Goal: Task Accomplishment & Management: Complete application form

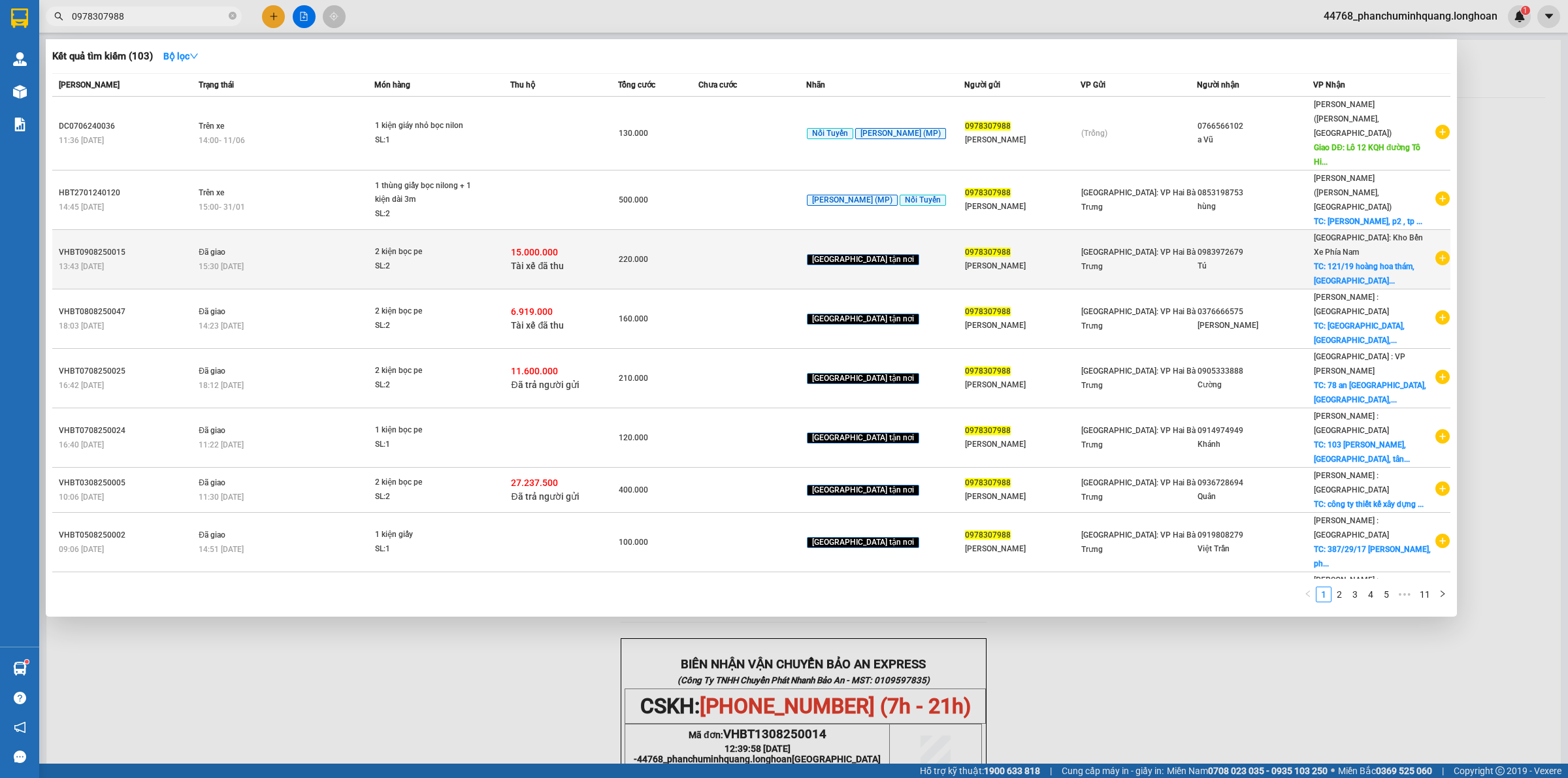
type input "0978307988"
click at [679, 252] on div "220.000" at bounding box center [659, 260] width 79 height 14
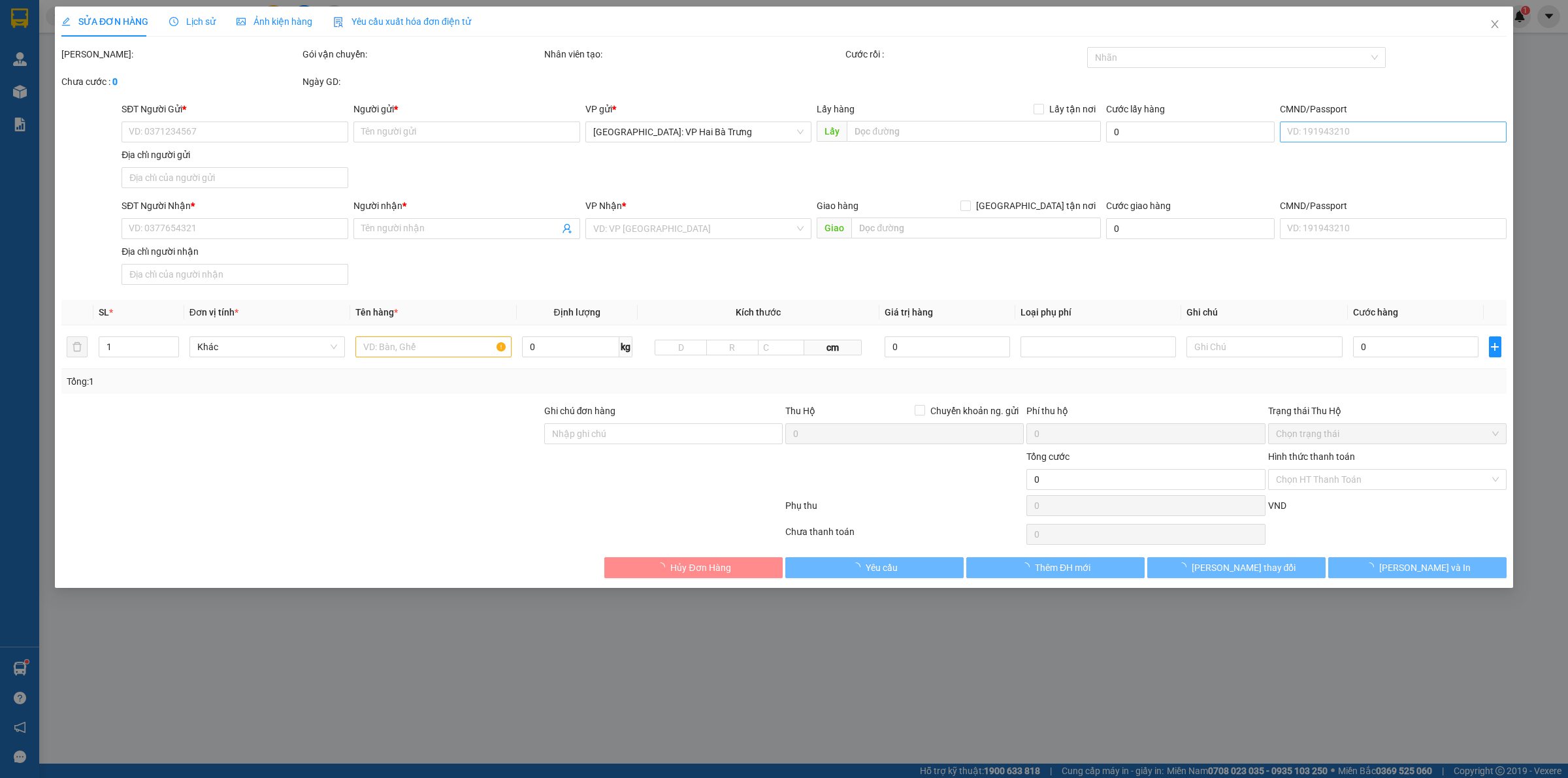
type input "0978307988"
type input "[PERSON_NAME]"
type input "0983972679"
type input "Tú"
checkbox input "true"
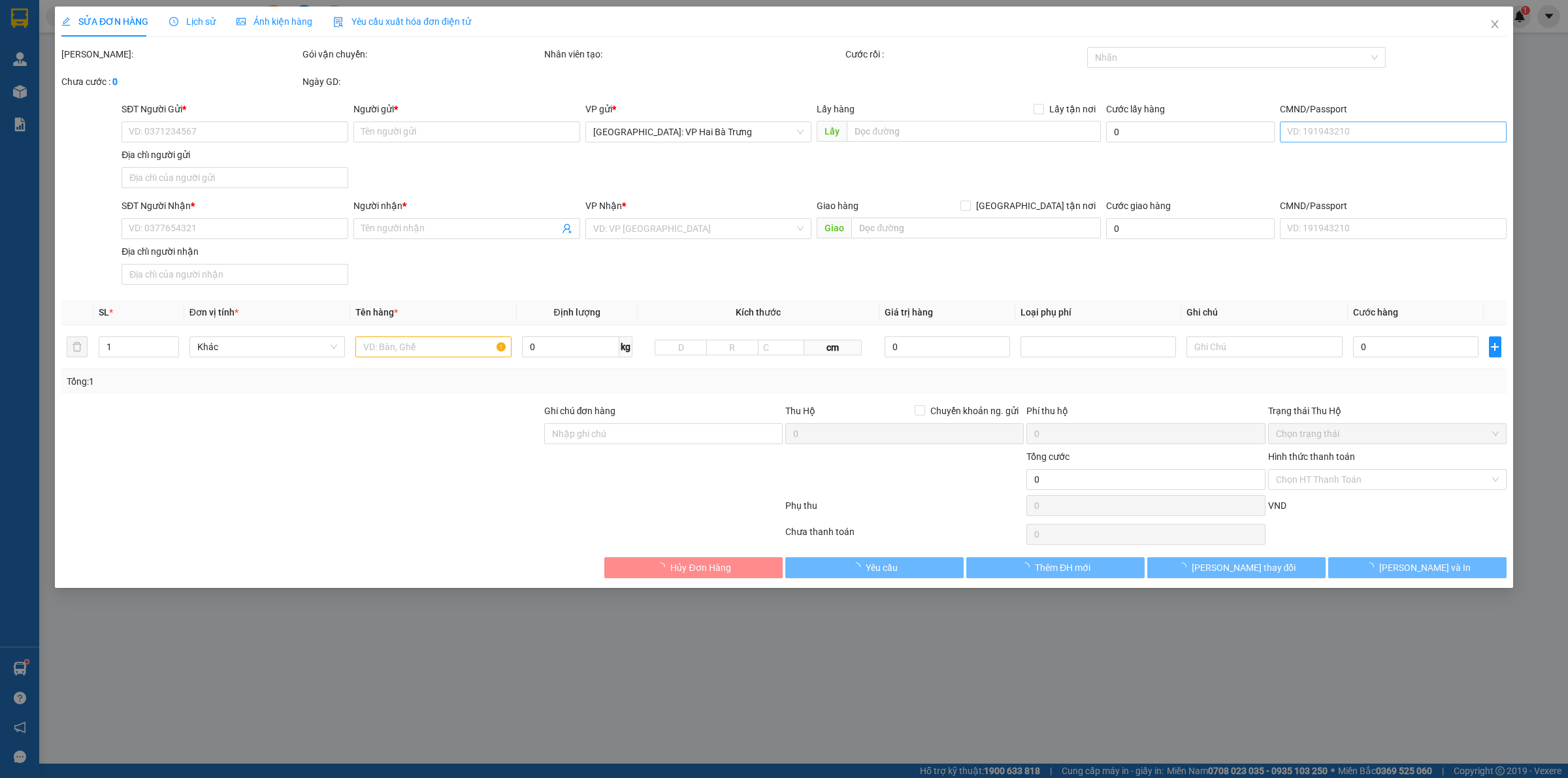
type input "121/19 [PERSON_NAME], [GEOGRAPHIC_DATA], [GEOGRAPHIC_DATA]"
checkbox input "true"
type input "15.000.000"
type input "35.000"
type input "220.000"
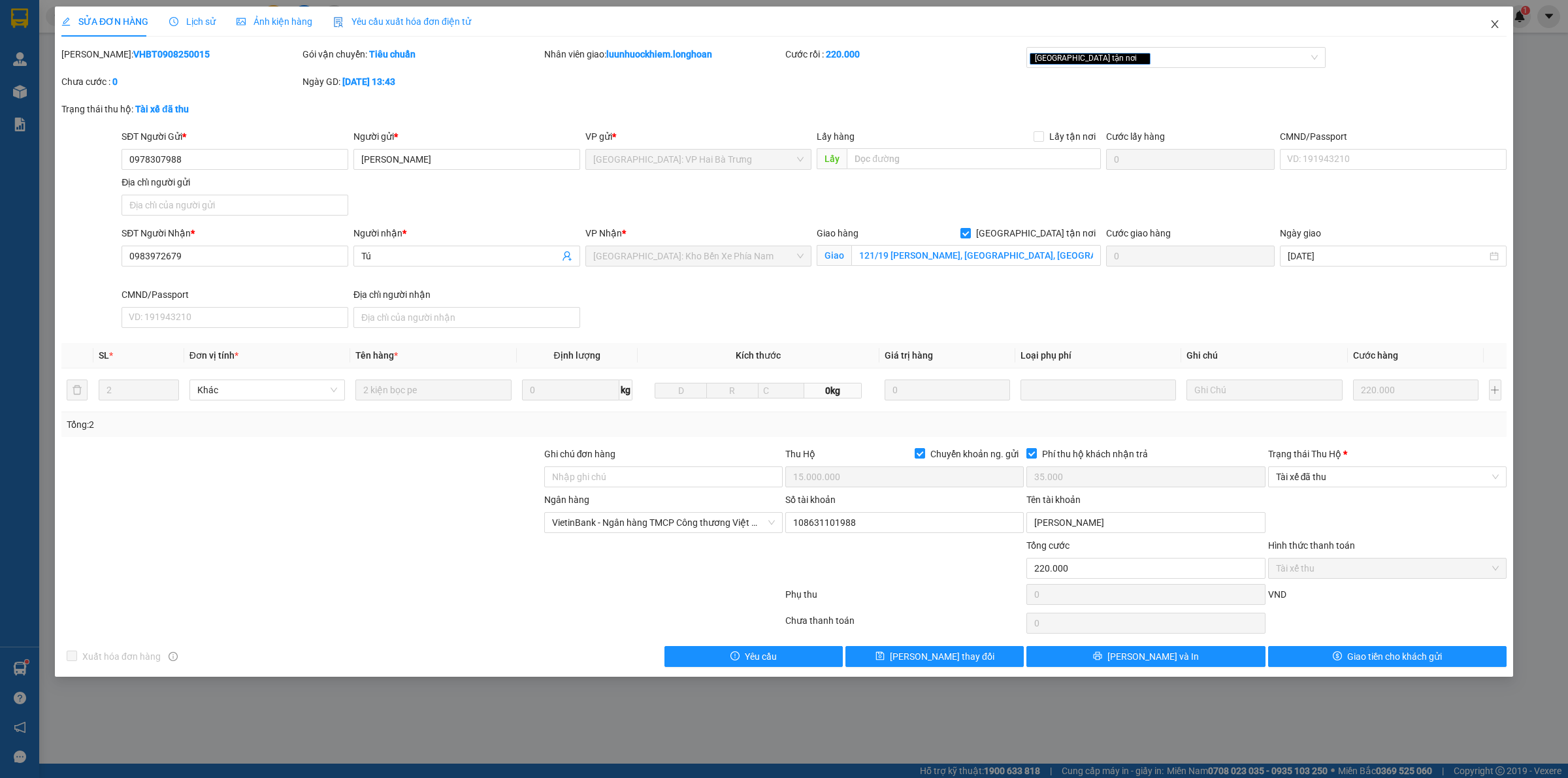
drag, startPoint x: 1494, startPoint y: 27, endPoint x: 702, endPoint y: 27, distance: 792.0
click at [1494, 27] on icon "close" at bounding box center [1494, 24] width 10 height 10
